Goal: Transaction & Acquisition: Purchase product/service

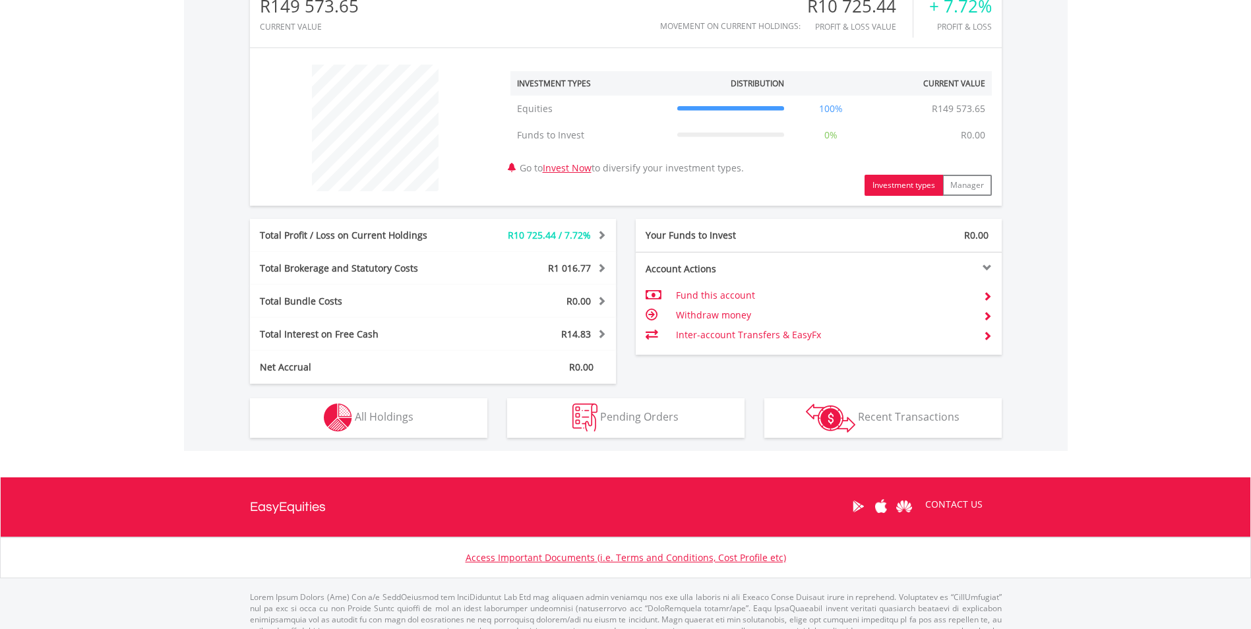
scroll to position [487, 0]
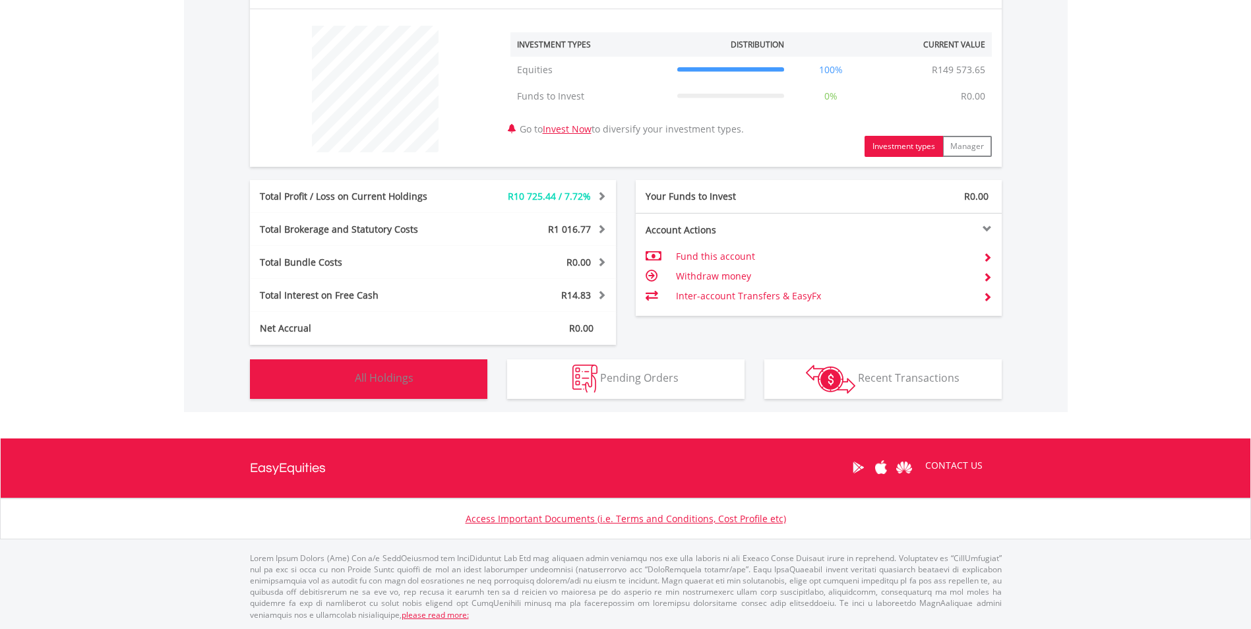
click at [450, 390] on button "Holdings All Holdings" at bounding box center [368, 379] width 237 height 40
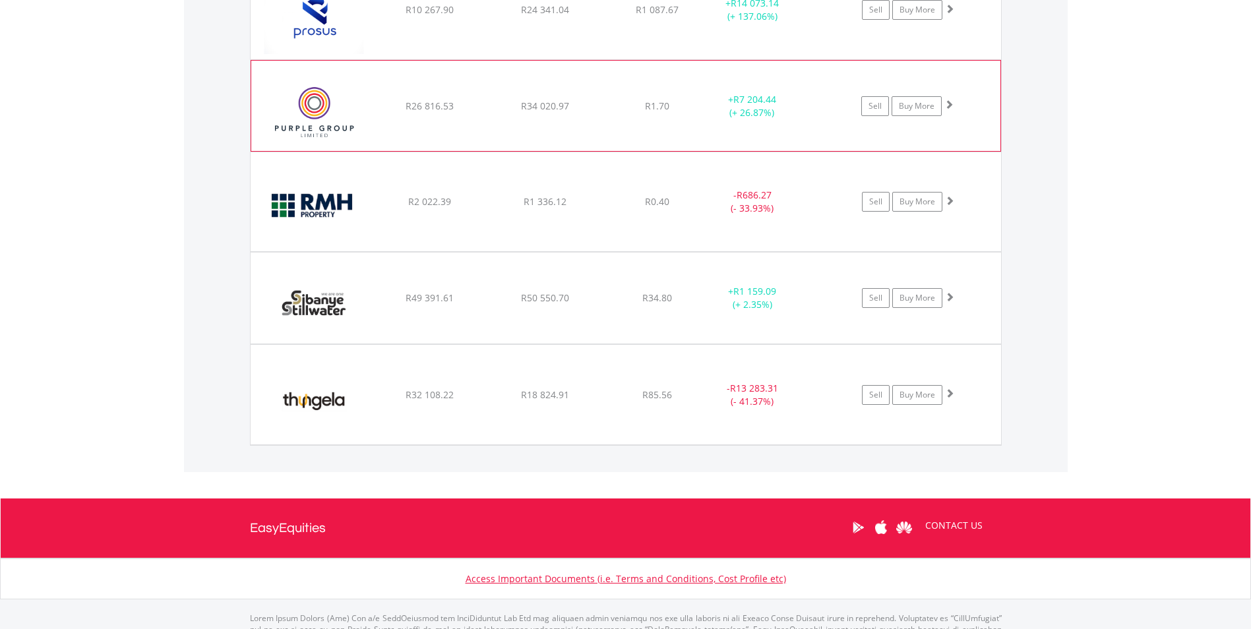
scroll to position [1321, 0]
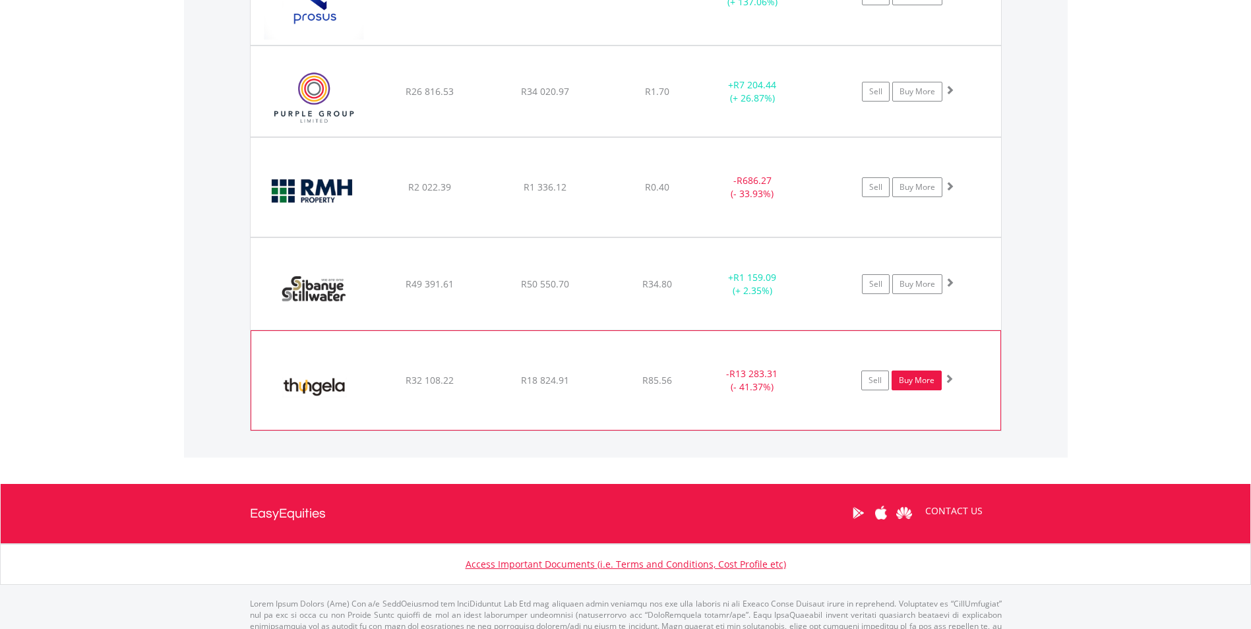
click at [934, 386] on link "Buy More" at bounding box center [917, 381] width 50 height 20
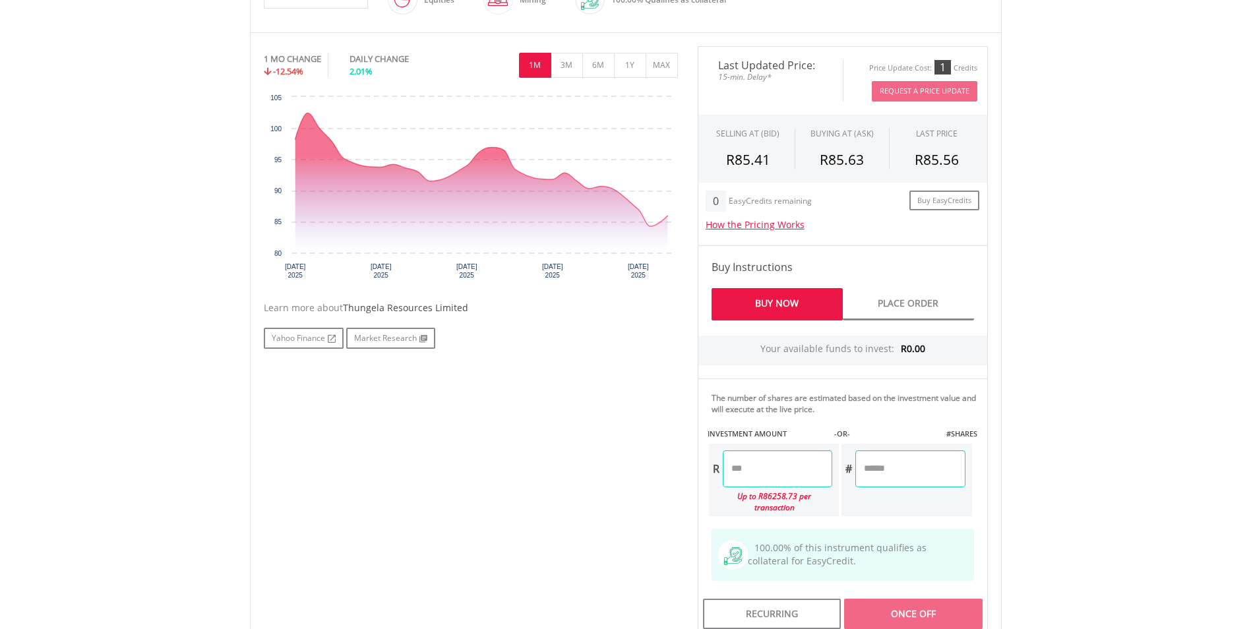
scroll to position [396, 0]
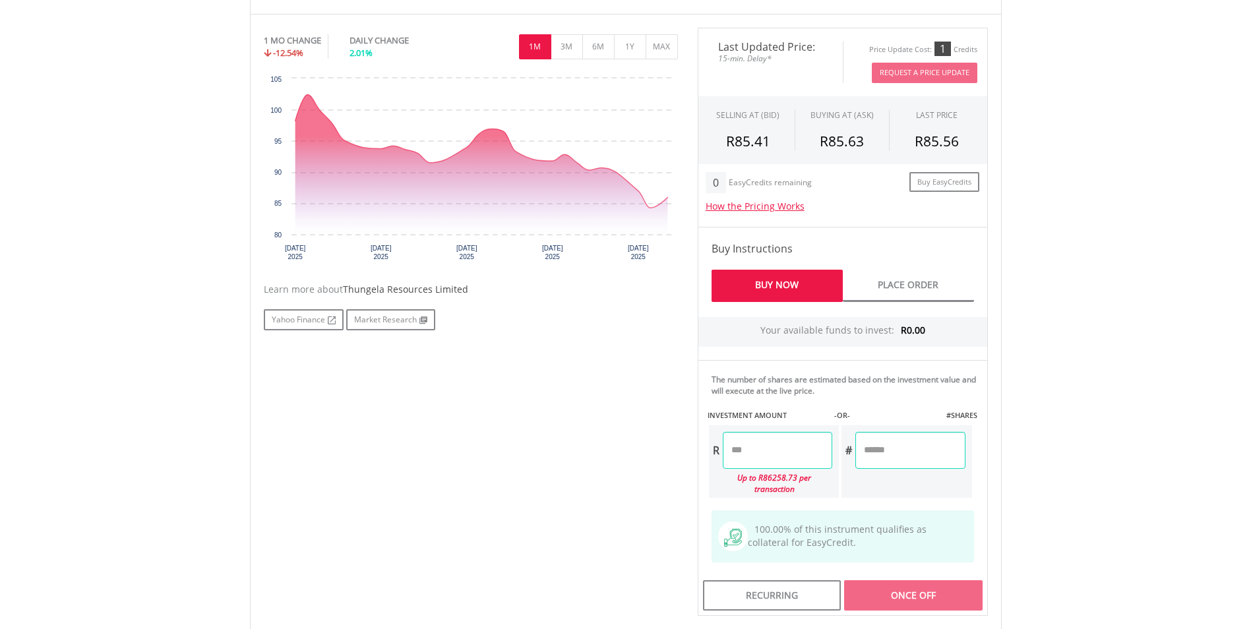
click at [880, 446] on input "number" at bounding box center [909, 450] width 109 height 37
type input "***"
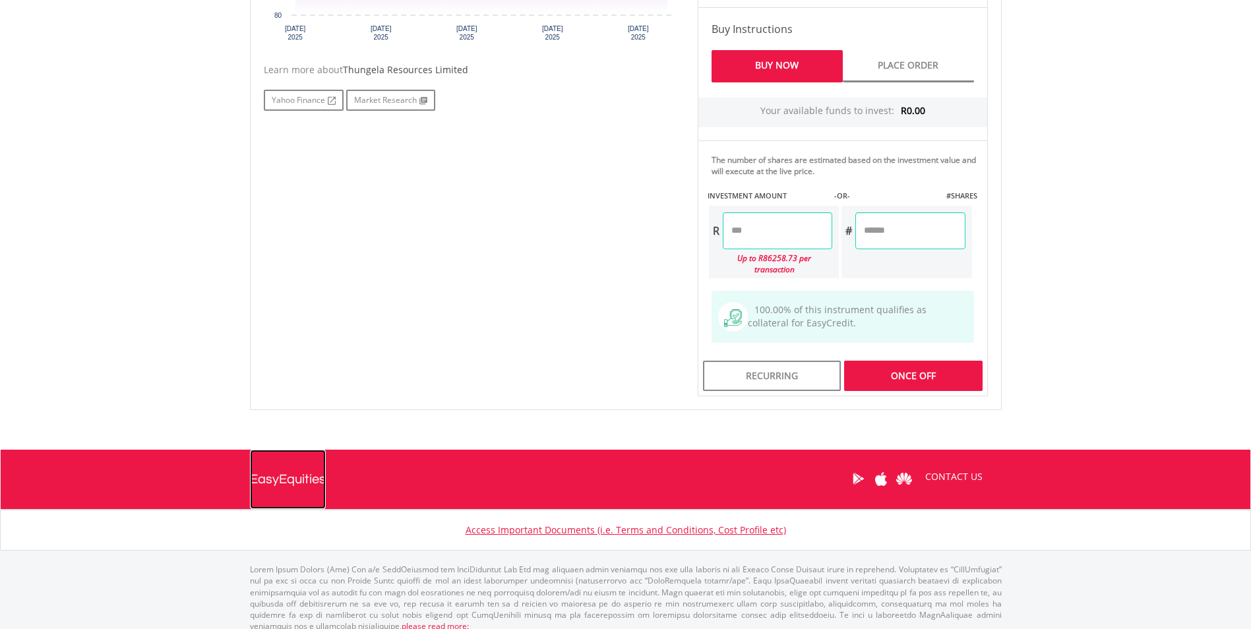
type input "********"
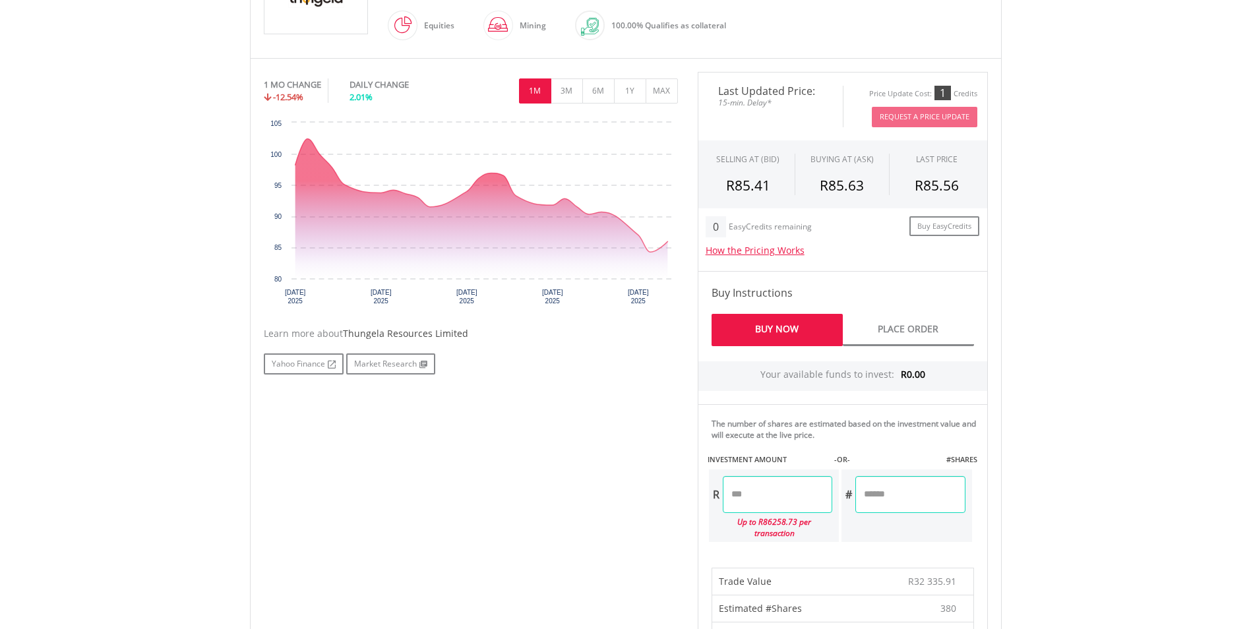
scroll to position [0, 0]
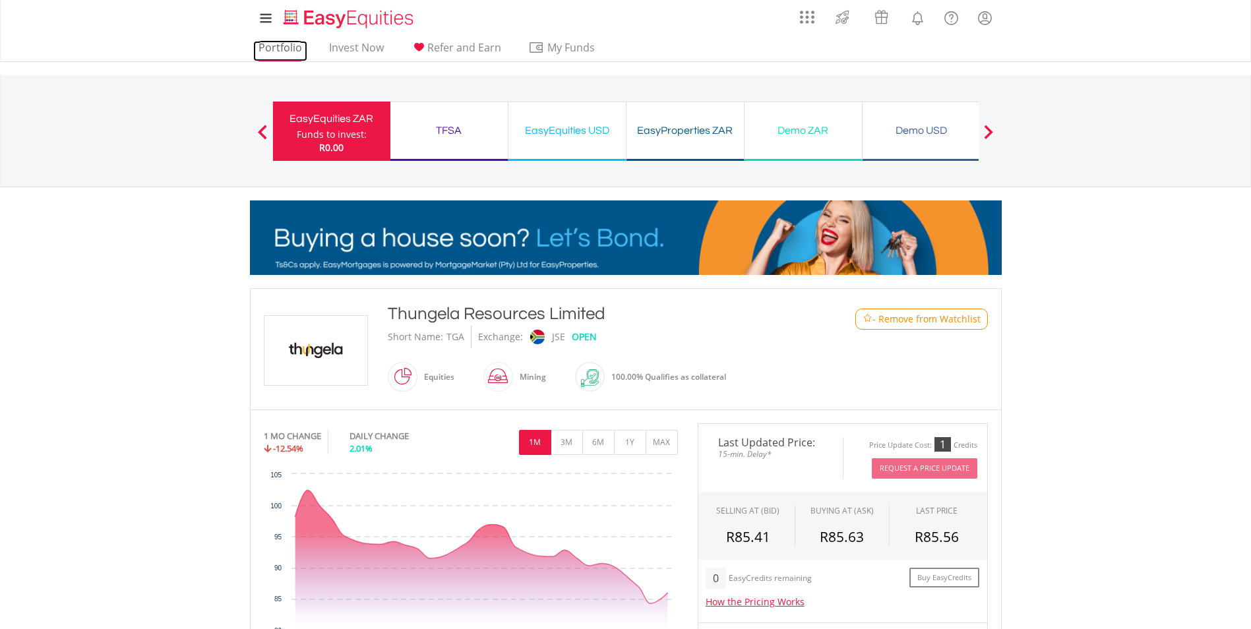
click at [266, 42] on link "Portfolio" at bounding box center [280, 51] width 54 height 20
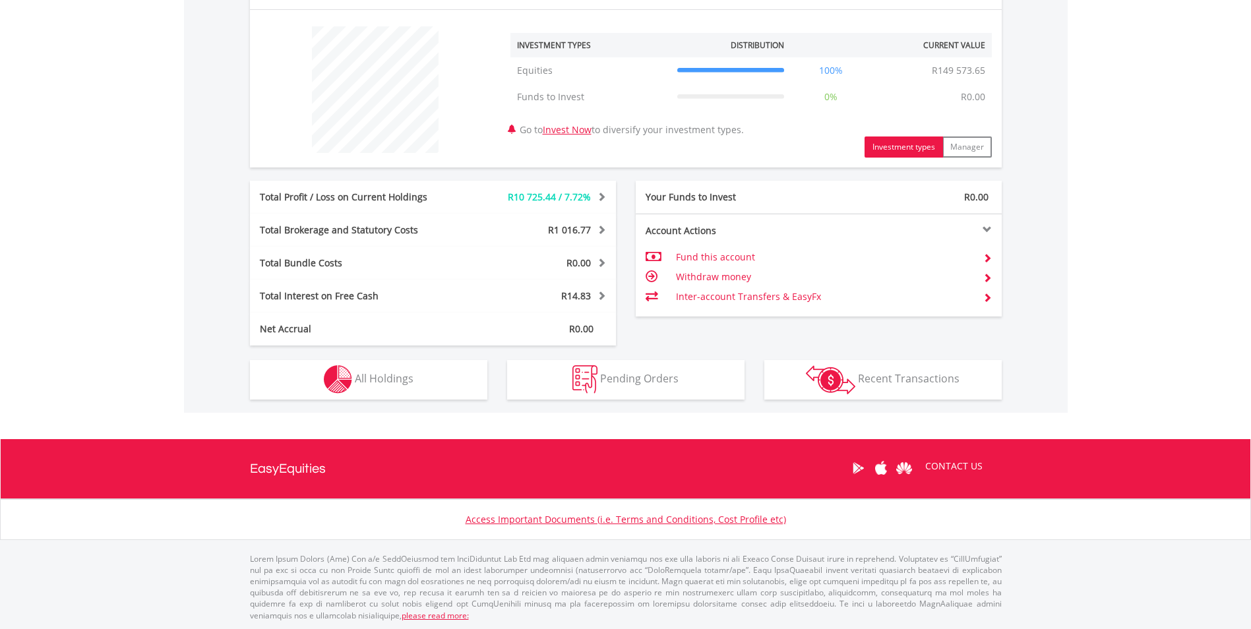
scroll to position [487, 0]
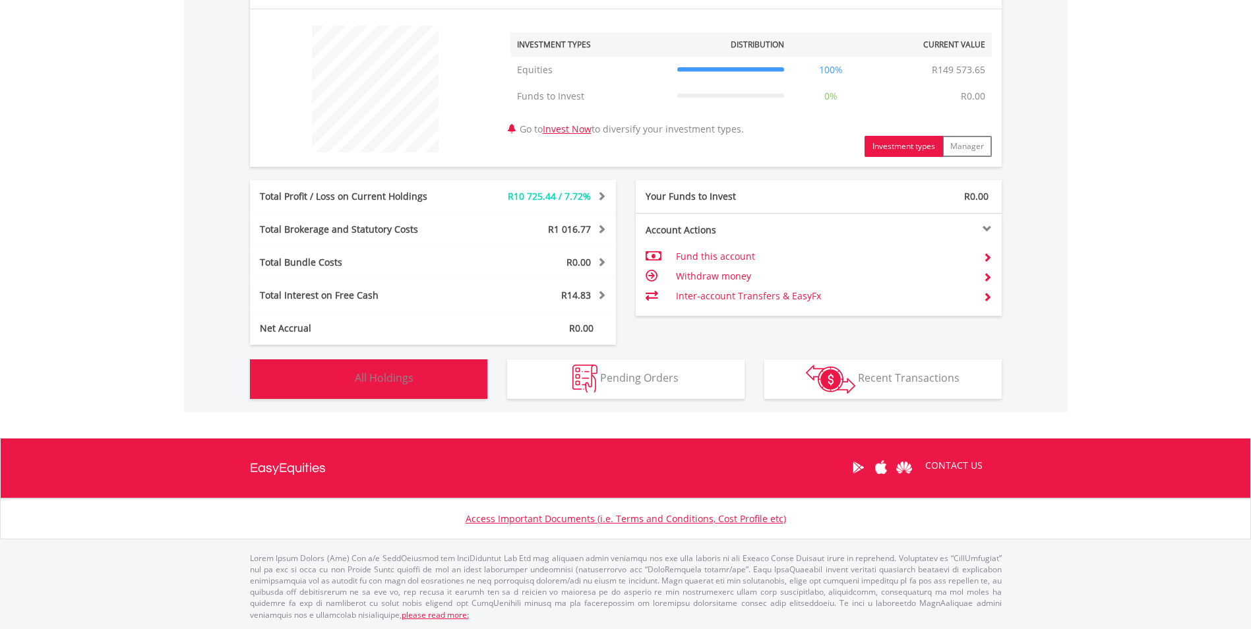
click at [460, 367] on button "Holdings All Holdings" at bounding box center [368, 379] width 237 height 40
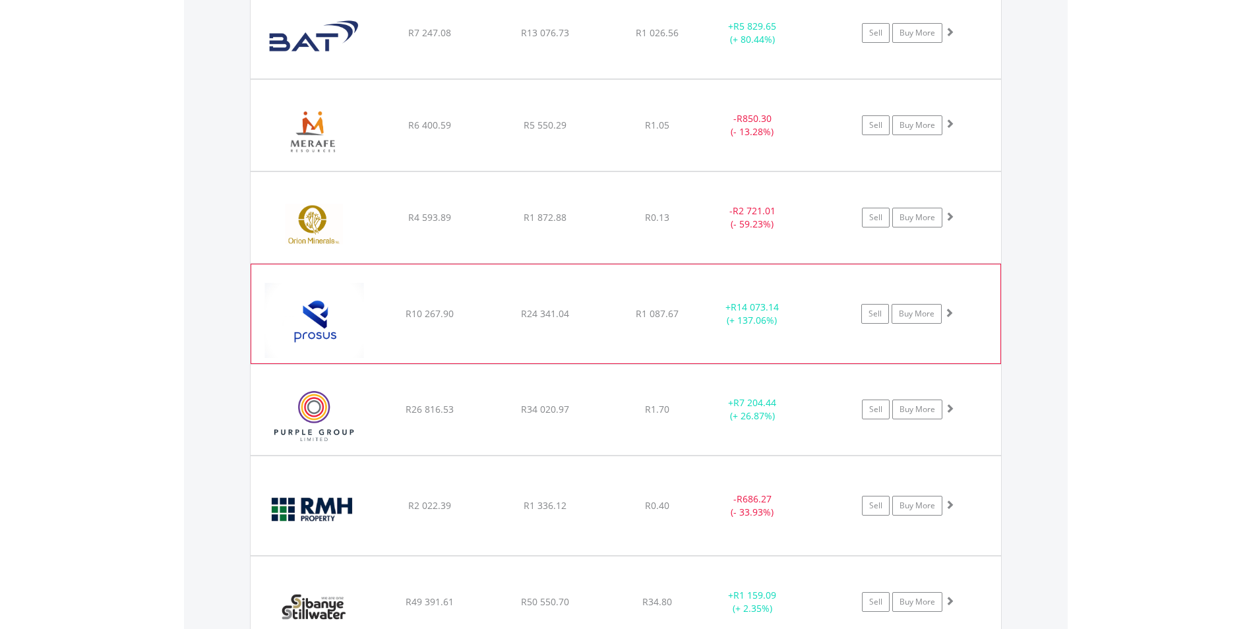
scroll to position [1321, 0]
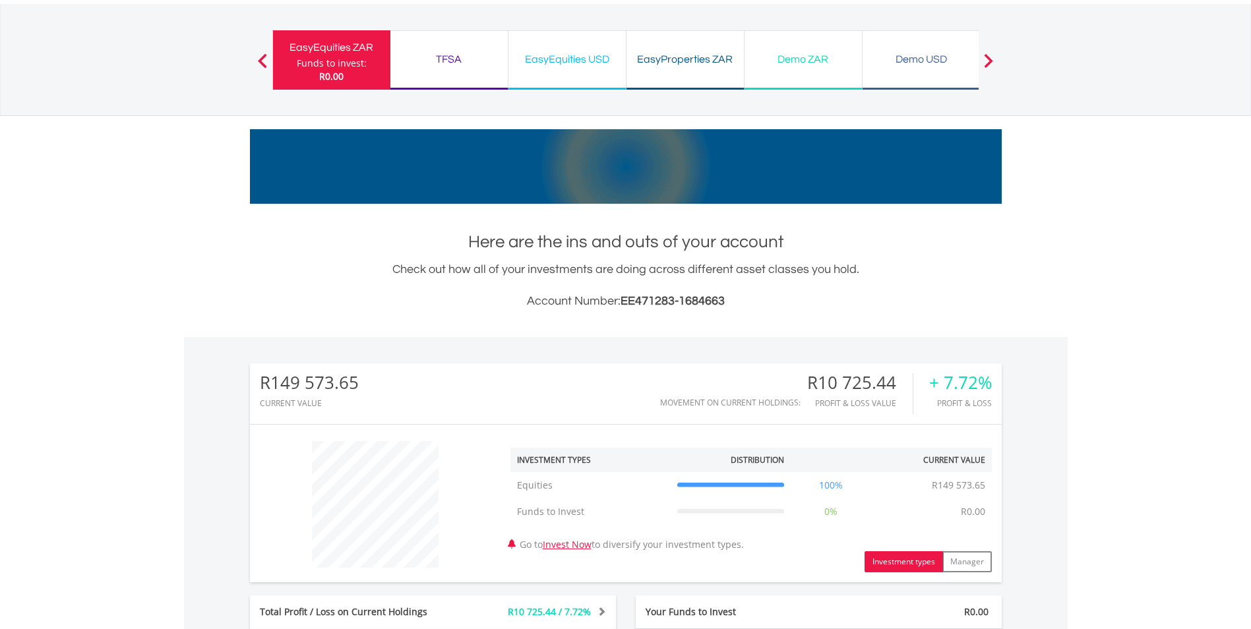
scroll to position [2, 0]
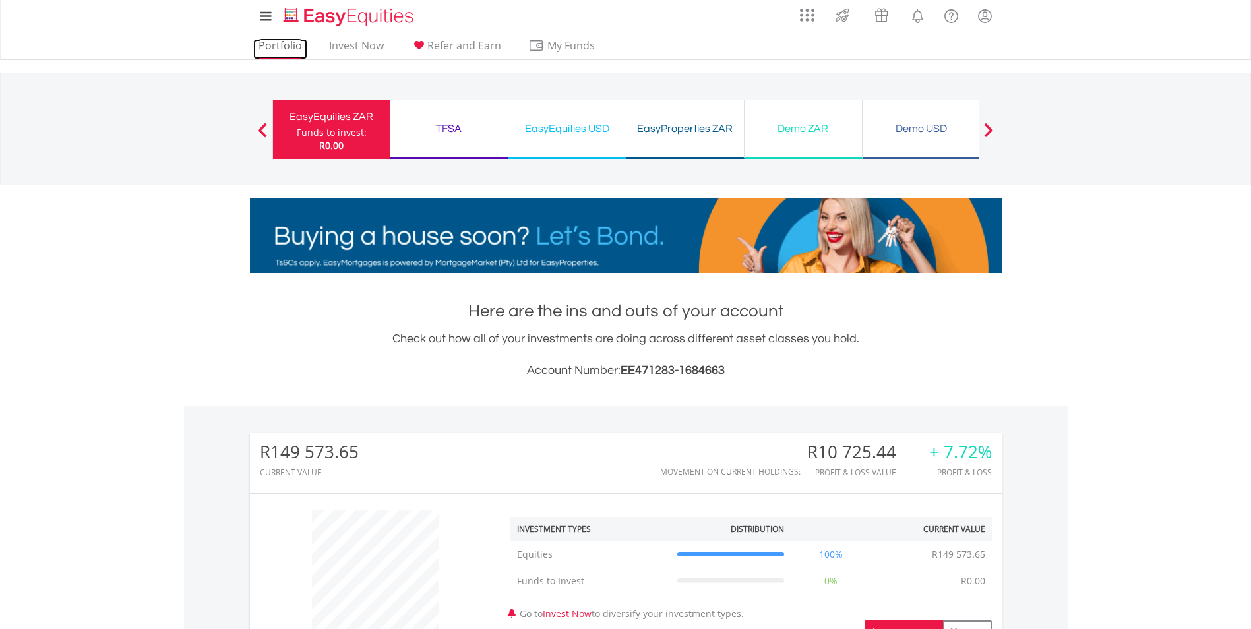
click at [288, 49] on link "Portfolio" at bounding box center [280, 49] width 54 height 20
